Goal: Task Accomplishment & Management: Manage account settings

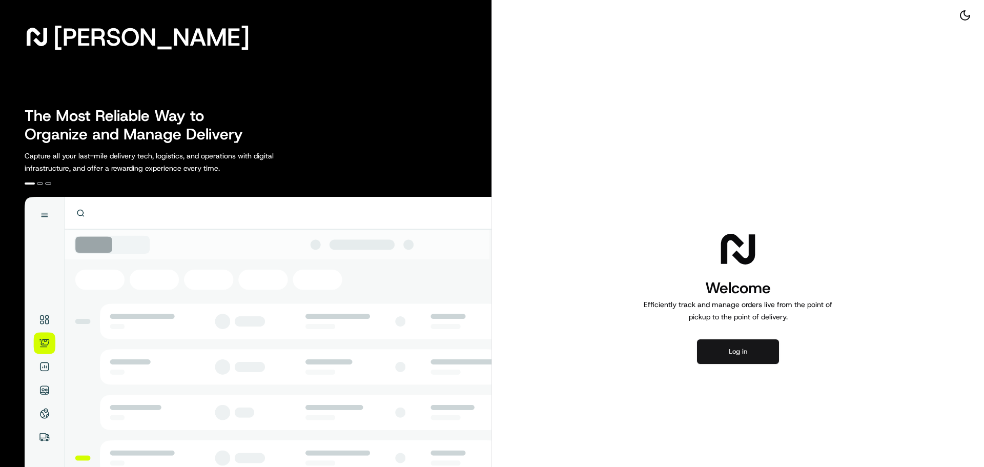
click at [731, 352] on button "Log in" at bounding box center [738, 351] width 82 height 25
